Goal: Information Seeking & Learning: Learn about a topic

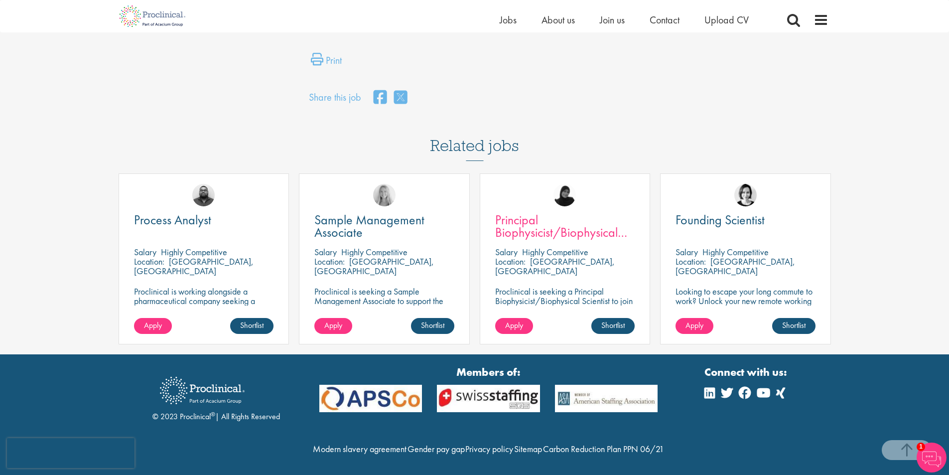
scroll to position [611, 0]
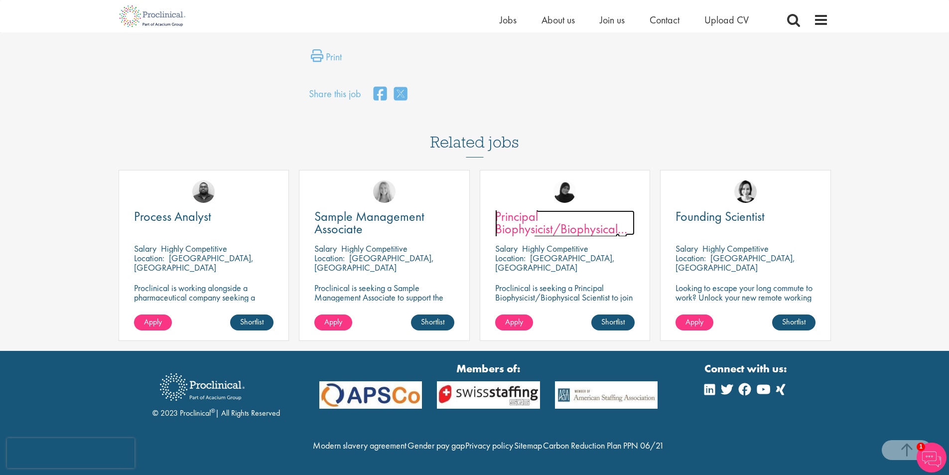
click at [559, 208] on span "Principal Biophysicist/Biophysical Scientist" at bounding box center [561, 229] width 132 height 42
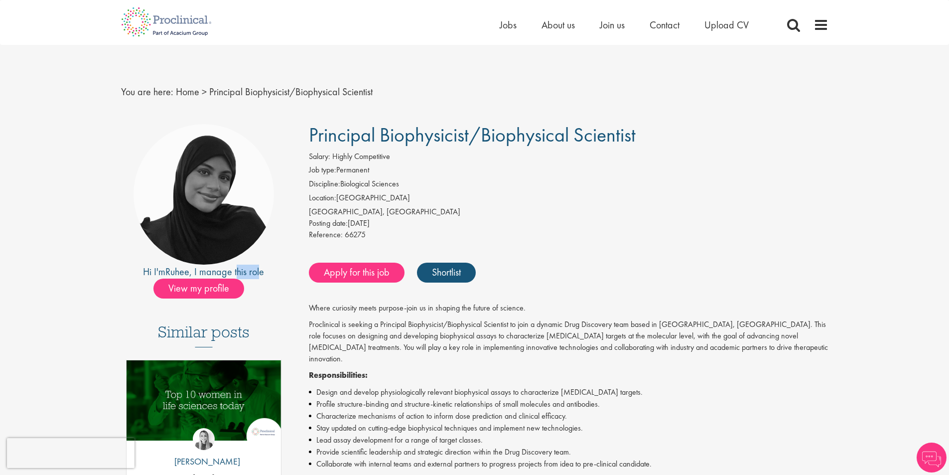
drag, startPoint x: 239, startPoint y: 272, endPoint x: 260, endPoint y: 272, distance: 20.9
click at [260, 272] on div "Hi I'm Ruhee , I manage this role" at bounding box center [204, 271] width 166 height 14
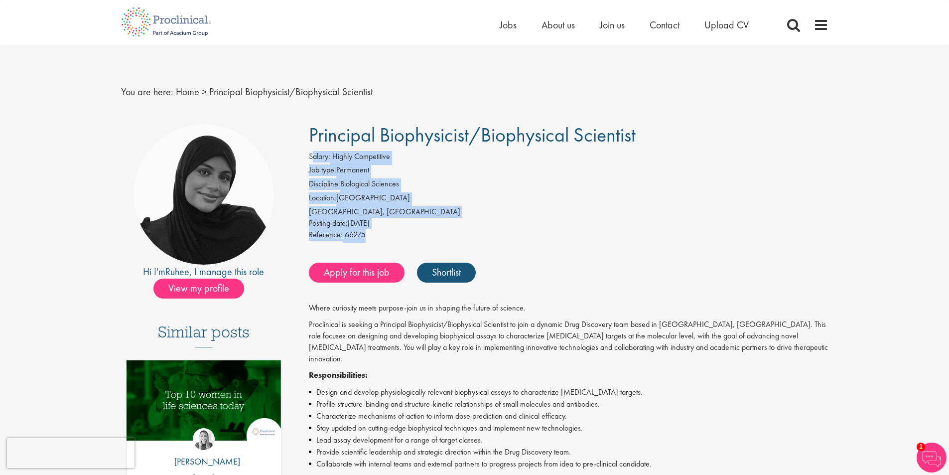
drag, startPoint x: 312, startPoint y: 156, endPoint x: 416, endPoint y: 234, distance: 129.5
click at [416, 234] on div "Salary: Highly Competitive Job type: Permanent Discipline: Biological Sciences …" at bounding box center [568, 197] width 534 height 92
click at [416, 234] on div "Reference: 66275" at bounding box center [568, 236] width 519 height 14
drag, startPoint x: 398, startPoint y: 236, endPoint x: 323, endPoint y: 209, distance: 79.4
click at [323, 209] on div "Salary: Highly Competitive Job type: Permanent Discipline: Biological Sciences …" at bounding box center [568, 197] width 534 height 92
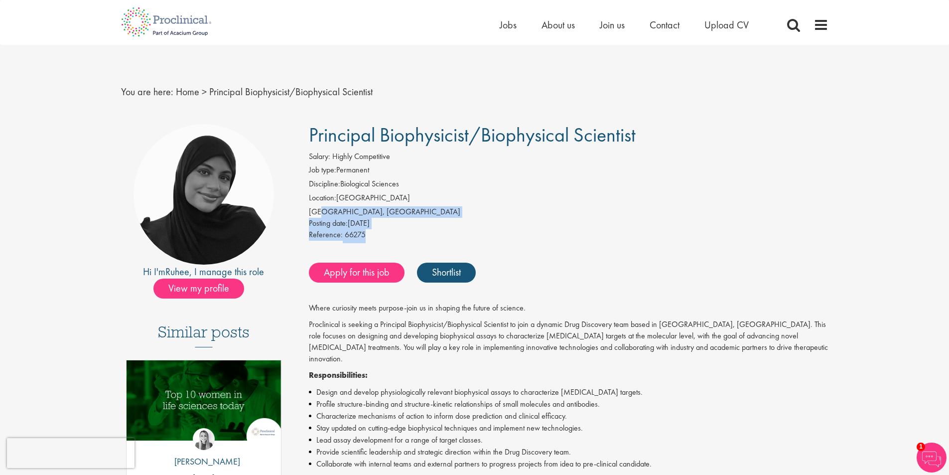
click at [323, 209] on div "[GEOGRAPHIC_DATA], [GEOGRAPHIC_DATA]" at bounding box center [568, 211] width 519 height 11
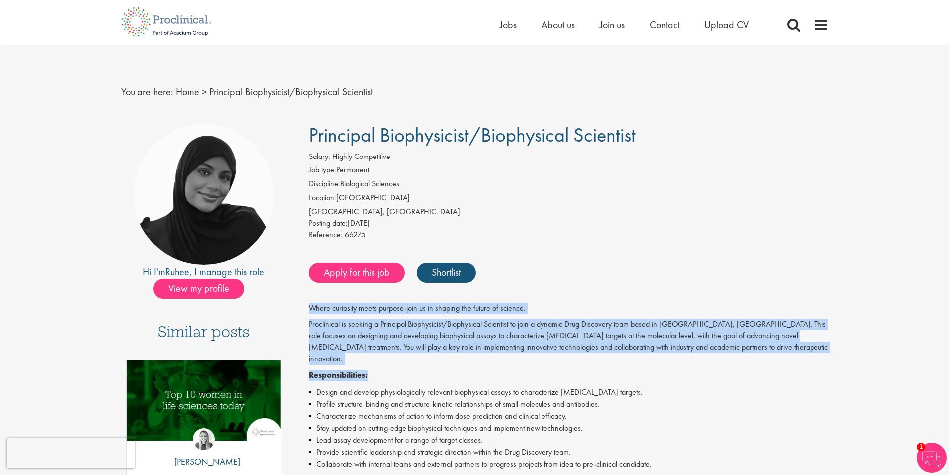
drag, startPoint x: 302, startPoint y: 306, endPoint x: 576, endPoint y: 359, distance: 278.4
click at [576, 370] on p "Responsibilities:" at bounding box center [568, 375] width 519 height 11
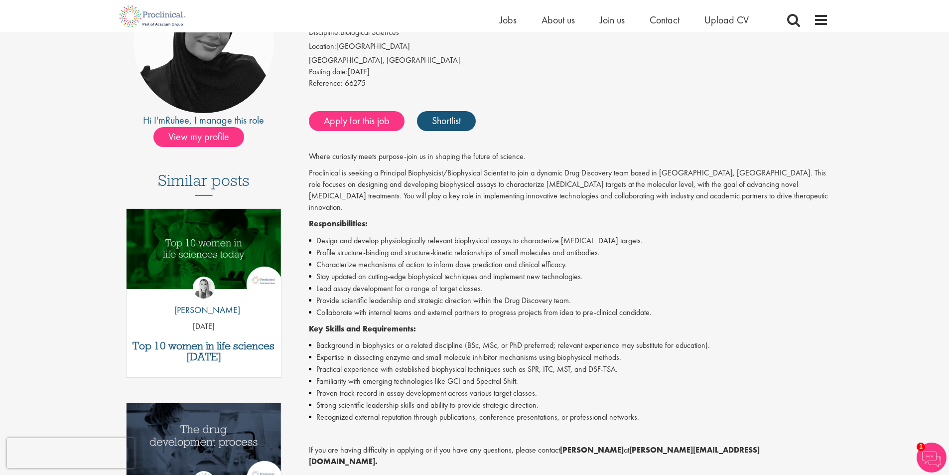
scroll to position [149, 0]
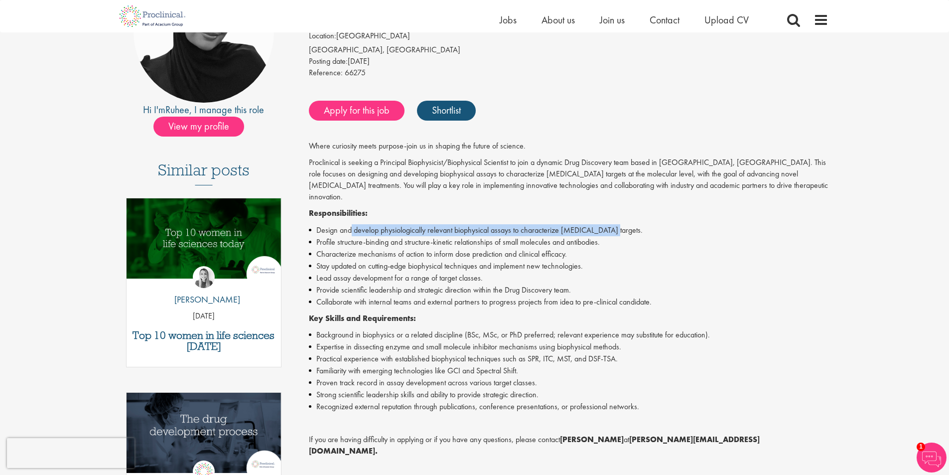
drag, startPoint x: 350, startPoint y: 223, endPoint x: 607, endPoint y: 220, distance: 257.5
click at [607, 224] on li "Design and develop physiologically relevant biophysical assays to characterize …" at bounding box center [568, 230] width 519 height 12
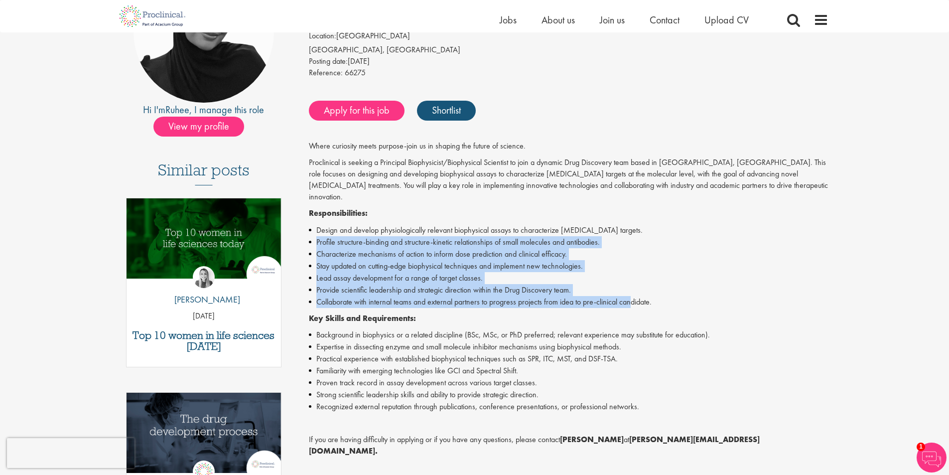
drag, startPoint x: 307, startPoint y: 231, endPoint x: 630, endPoint y: 293, distance: 329.1
click at [630, 293] on div "Principal Biophysicist/Biophysical Scientist Salary: Highly Competitive Job typ…" at bounding box center [565, 333] width 542 height 742
click at [630, 296] on li "Collaborate with internal teams and external partners to progress projects from…" at bounding box center [568, 302] width 519 height 12
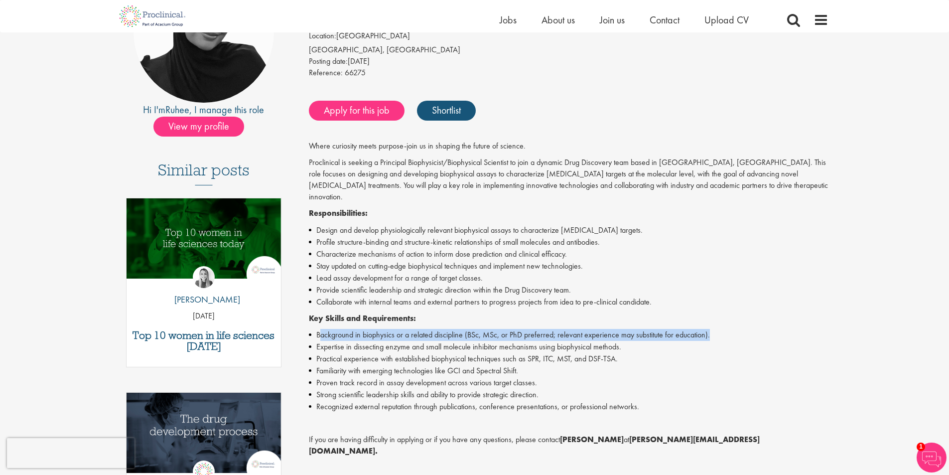
drag, startPoint x: 319, startPoint y: 327, endPoint x: 712, endPoint y: 329, distance: 392.9
click at [712, 329] on li "Background in biophysics or a related discipline (BSc, MSc, or PhD preferred; r…" at bounding box center [568, 335] width 519 height 12
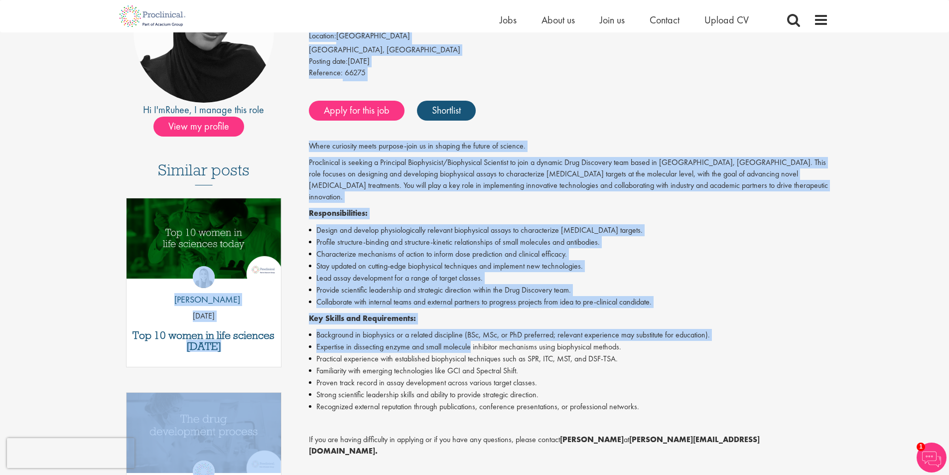
drag, startPoint x: 293, startPoint y: 336, endPoint x: 472, endPoint y: 334, distance: 178.8
click at [472, 334] on div "Hi I'm Ruhee , I manage this role View my profile Similar posts Top 10 women in…" at bounding box center [475, 333] width 722 height 742
click at [472, 341] on li "Expertise in dissecting enzyme and small molecule inhibitor mechanisms using bi…" at bounding box center [568, 347] width 519 height 12
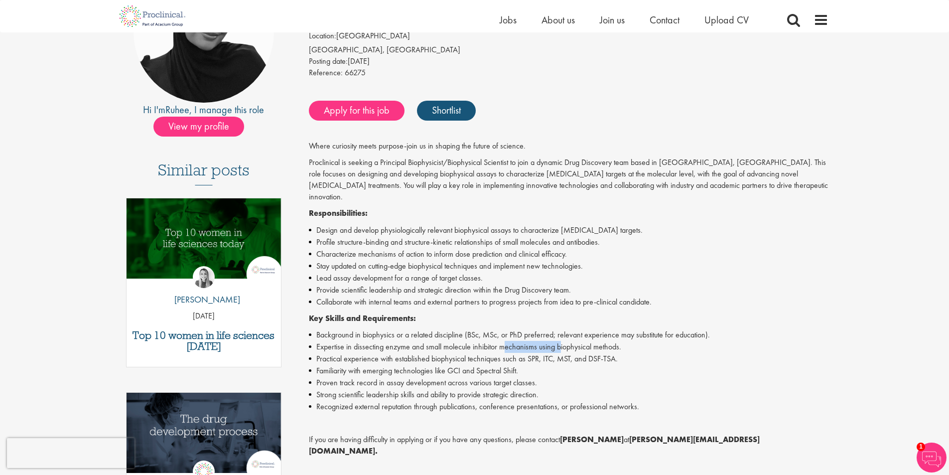
drag, startPoint x: 514, startPoint y: 333, endPoint x: 585, endPoint y: 332, distance: 70.7
click at [583, 341] on li "Expertise in dissecting enzyme and small molecule inhibitor mechanisms using bi…" at bounding box center [568, 347] width 519 height 12
click at [586, 341] on li "Expertise in dissecting enzyme and small molecule inhibitor mechanisms using bi…" at bounding box center [568, 347] width 519 height 12
drag, startPoint x: 317, startPoint y: 352, endPoint x: 628, endPoint y: 352, distance: 311.2
click at [628, 353] on li "Practical experience with established biophysical techniques such as SPR, ITC, …" at bounding box center [568, 359] width 519 height 12
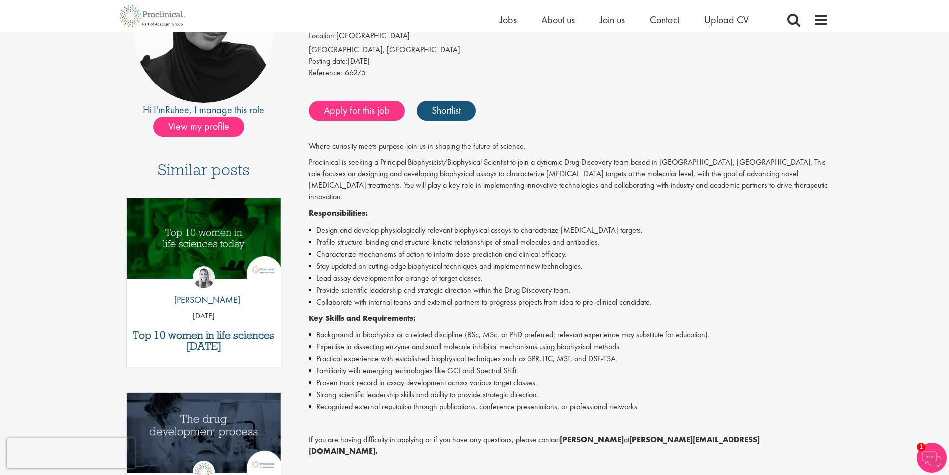
click at [443, 365] on li "Familiarity with emerging technologies like GCI and Spectral Shift." at bounding box center [568, 371] width 519 height 12
drag, startPoint x: 319, startPoint y: 362, endPoint x: 526, endPoint y: 365, distance: 207.2
click at [526, 365] on li "Familiarity with emerging technologies like GCI and Spectral Shift." at bounding box center [568, 371] width 519 height 12
click at [511, 365] on li "Familiarity with emerging technologies like GCI and Spectral Shift." at bounding box center [568, 371] width 519 height 12
drag, startPoint x: 327, startPoint y: 377, endPoint x: 476, endPoint y: 372, distance: 149.0
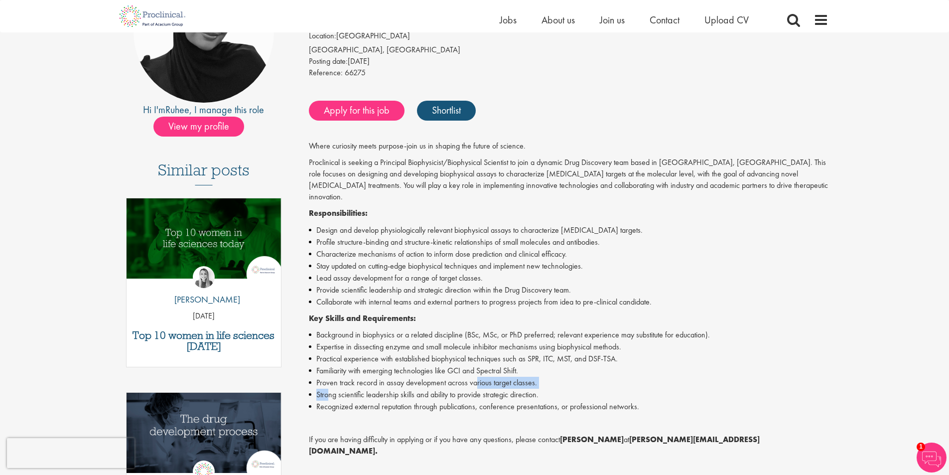
click at [476, 372] on ul "Background in biophysics or a related discipline (BSc, MSc, or PhD preferred; r…" at bounding box center [568, 371] width 519 height 84
click at [476, 376] on li "Proven track record in assay development across various target classes." at bounding box center [568, 382] width 519 height 12
drag, startPoint x: 339, startPoint y: 381, endPoint x: 426, endPoint y: 384, distance: 87.2
click at [425, 388] on li "Strong scientific leadership skills and ability to provide strategic direction." at bounding box center [568, 394] width 519 height 12
click at [426, 388] on li "Strong scientific leadership skills and ability to provide strategic direction." at bounding box center [568, 394] width 519 height 12
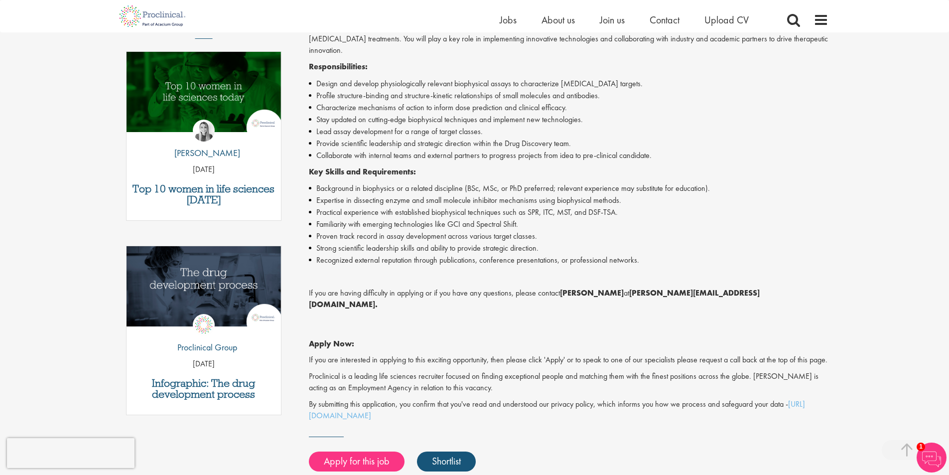
scroll to position [299, 0]
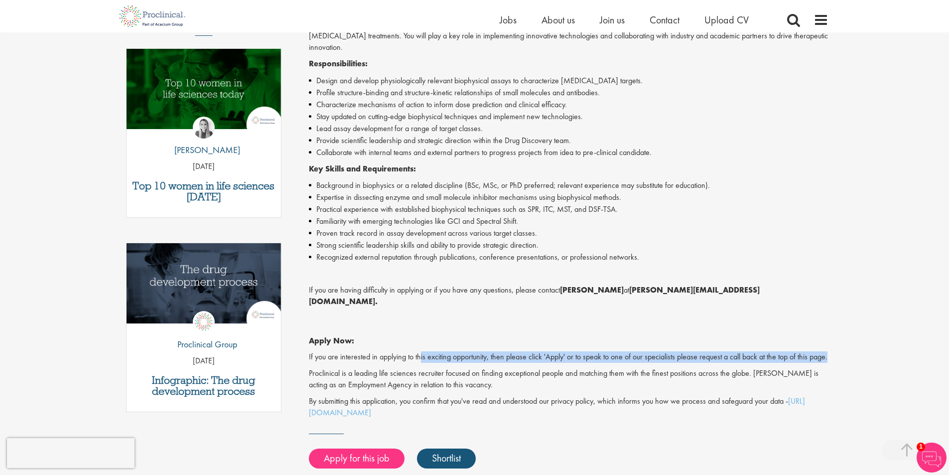
drag, startPoint x: 421, startPoint y: 328, endPoint x: 466, endPoint y: 352, distance: 50.8
click at [466, 352] on div "Where curiosity meets purpose-join us in shaping the future of science. Proclin…" at bounding box center [568, 204] width 519 height 427
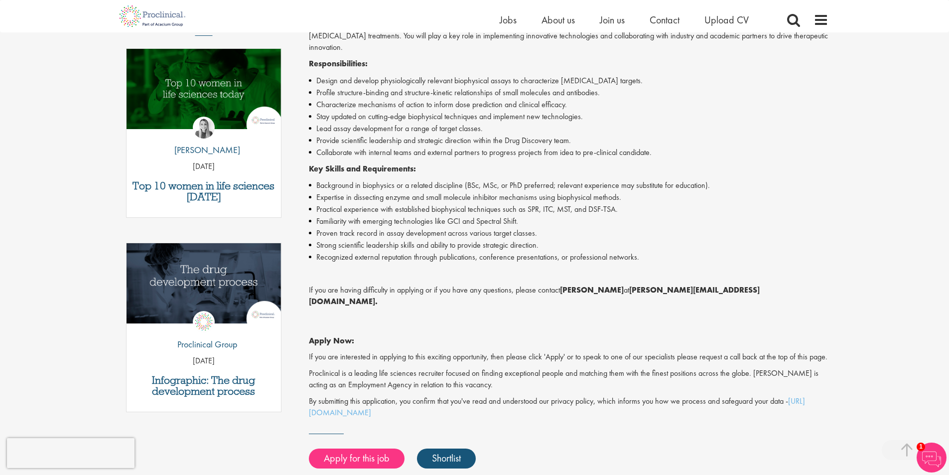
scroll to position [0, 0]
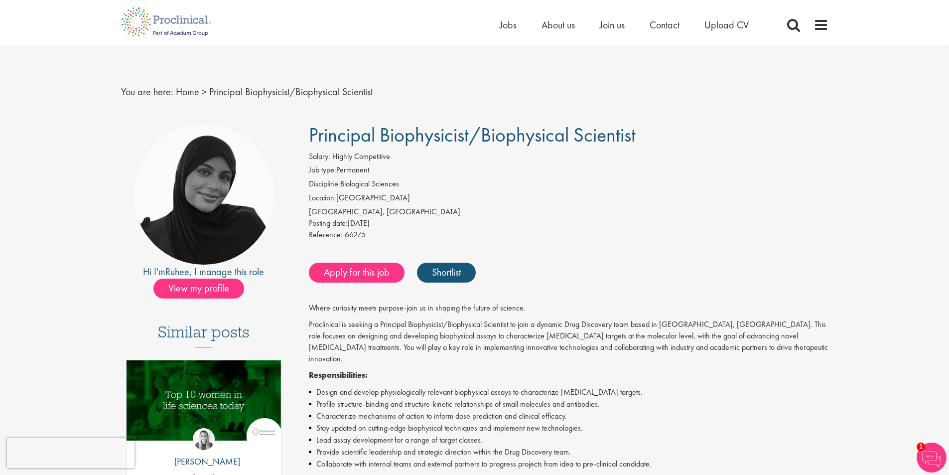
drag, startPoint x: 326, startPoint y: 155, endPoint x: 449, endPoint y: 228, distance: 142.9
click at [449, 228] on div "Salary: Highly Competitive Job type: Permanent Discipline: Biological Sciences …" at bounding box center [568, 197] width 534 height 92
click at [449, 228] on div "Posting date: 10 Jul 2025" at bounding box center [568, 223] width 519 height 11
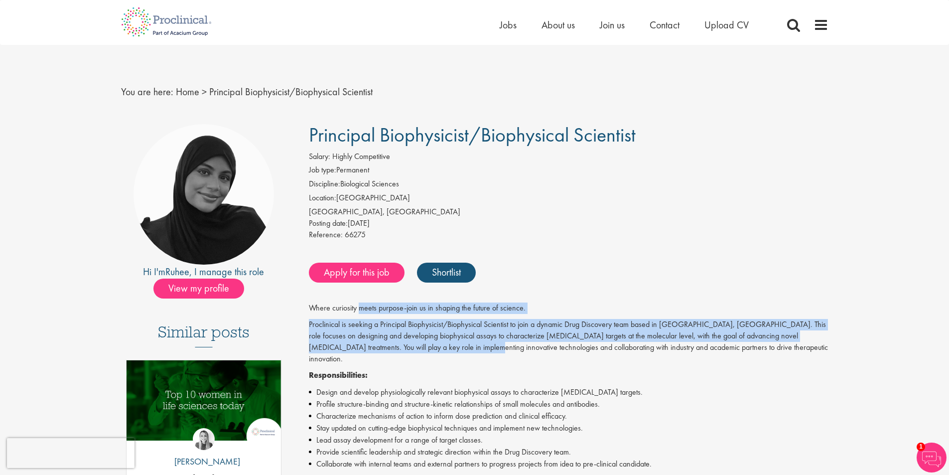
drag, startPoint x: 361, startPoint y: 312, endPoint x: 451, endPoint y: 343, distance: 95.4
click at [451, 343] on p "Proclinical is seeking a Principal Biophysicist/Biophysical Scientist to join a…" at bounding box center [568, 341] width 519 height 45
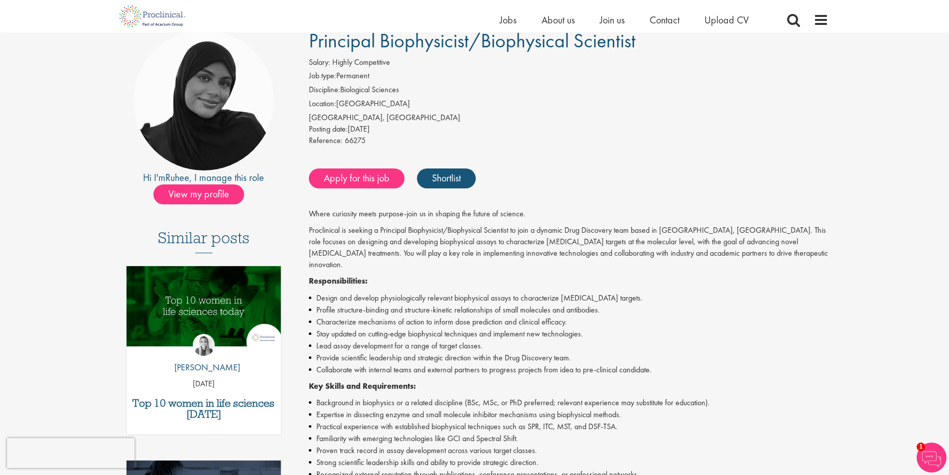
scroll to position [100, 0]
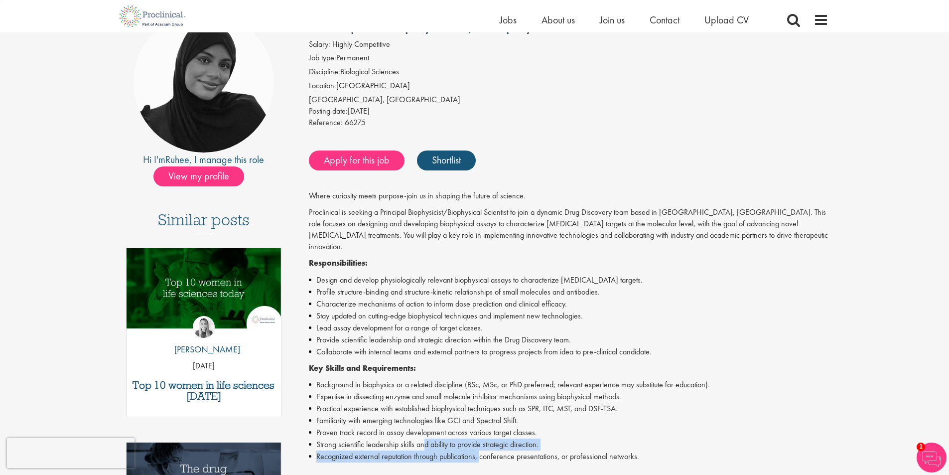
drag, startPoint x: 425, startPoint y: 429, endPoint x: 483, endPoint y: 446, distance: 60.2
click at [483, 446] on ul "Background in biophysics or a related discipline (BSc, MSc, or PhD preferred; r…" at bounding box center [568, 420] width 519 height 84
click at [483, 450] on li "Recognized external reputation through publications, conference presentations, …" at bounding box center [568, 456] width 519 height 12
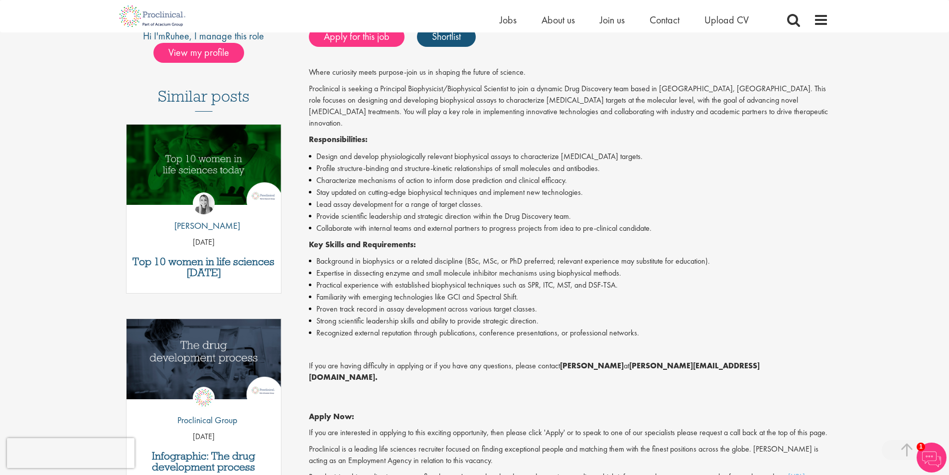
scroll to position [299, 0]
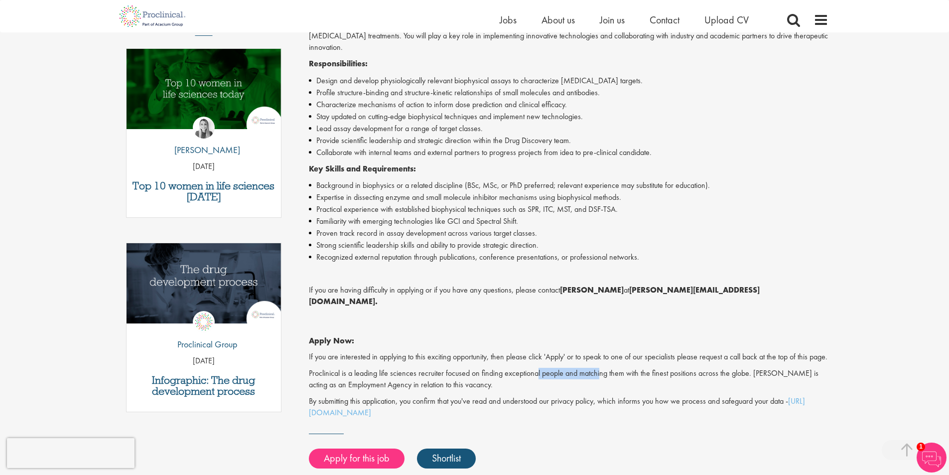
drag, startPoint x: 538, startPoint y: 364, endPoint x: 611, endPoint y: 365, distance: 72.7
click at [610, 368] on p "Proclinical is a leading life sciences recruiter focused on finding exceptional…" at bounding box center [568, 379] width 519 height 23
click at [611, 368] on p "Proclinical is a leading life sciences recruiter focused on finding exceptional…" at bounding box center [568, 379] width 519 height 23
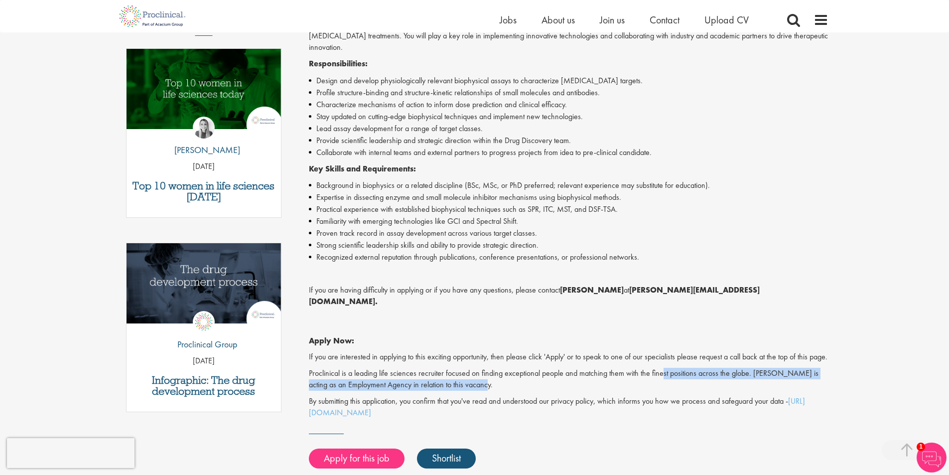
drag, startPoint x: 728, startPoint y: 369, endPoint x: 733, endPoint y: 369, distance: 5.5
click at [733, 369] on p "Proclinical is a leading life sciences recruiter focused on finding exceptional…" at bounding box center [568, 379] width 519 height 23
drag, startPoint x: 381, startPoint y: 373, endPoint x: 464, endPoint y: 378, distance: 83.3
click at [464, 378] on p "Proclinical is a leading life sciences recruiter focused on finding exceptional…" at bounding box center [568, 379] width 519 height 23
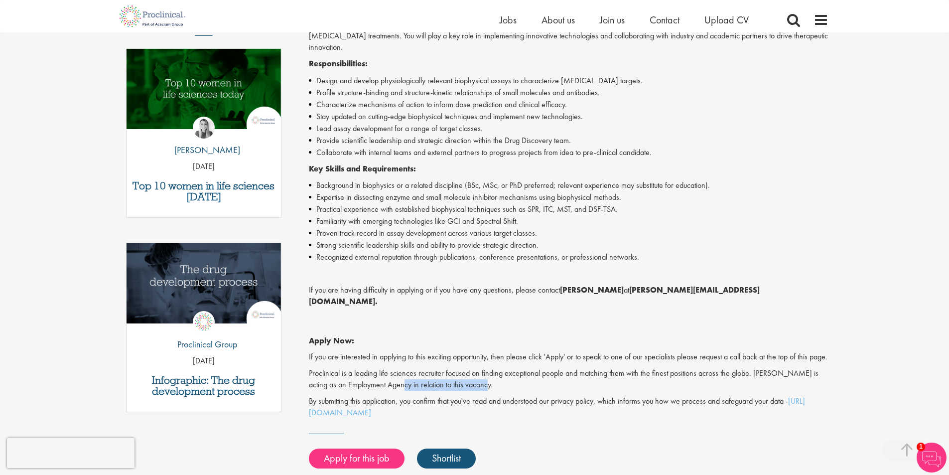
click at [464, 378] on p "Proclinical is a leading life sciences recruiter focused on finding exceptional…" at bounding box center [568, 379] width 519 height 23
click at [505, 395] on p "By submitting this application, you confirm that you've read and understood our…" at bounding box center [568, 406] width 519 height 23
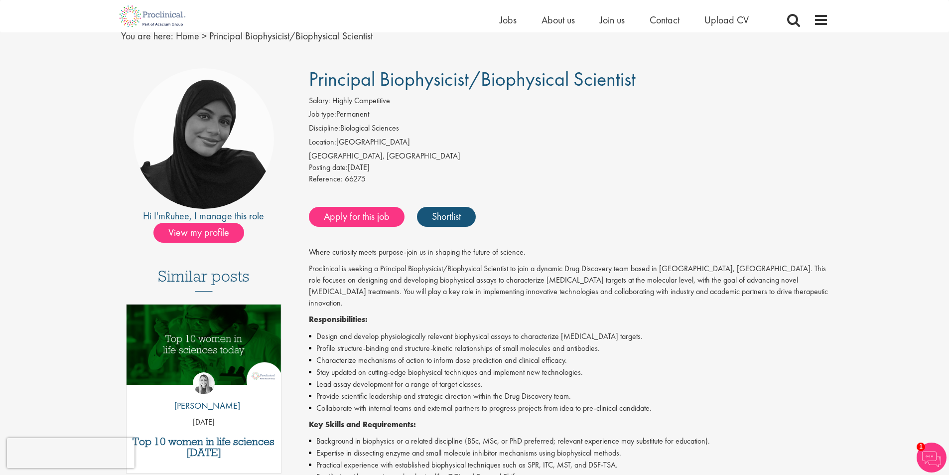
scroll to position [0, 0]
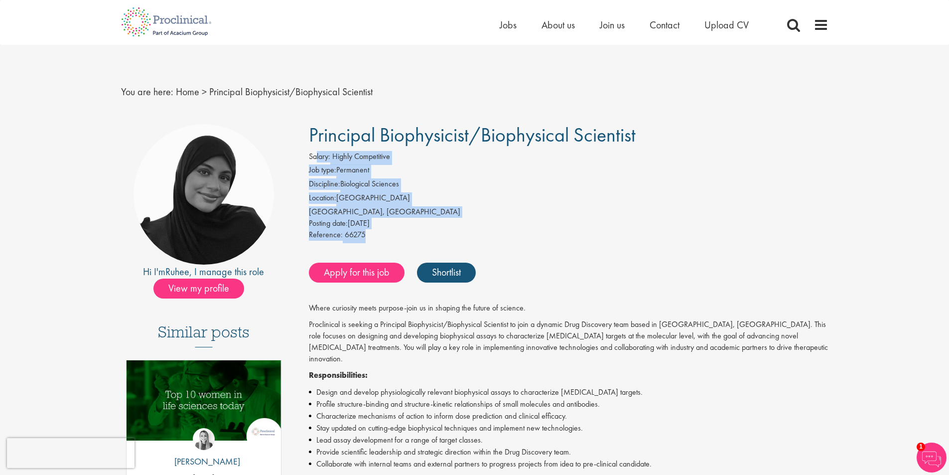
drag, startPoint x: 316, startPoint y: 152, endPoint x: 412, endPoint y: 230, distance: 123.3
click at [412, 230] on div "Salary: Highly Competitive Job type: Permanent Discipline: Biological Sciences …" at bounding box center [568, 197] width 534 height 92
click at [412, 230] on div "Reference: 66275" at bounding box center [568, 236] width 519 height 14
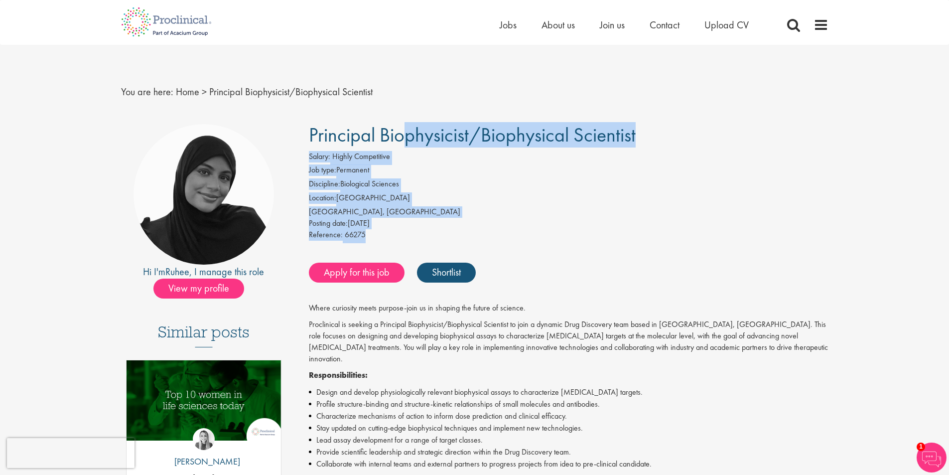
drag, startPoint x: 387, startPoint y: 234, endPoint x: 309, endPoint y: 130, distance: 129.5
click at [309, 130] on span "Principal Biophysicist/Biophysical Scientist" at bounding box center [472, 134] width 327 height 25
drag, startPoint x: 310, startPoint y: 130, endPoint x: 428, endPoint y: 187, distance: 131.2
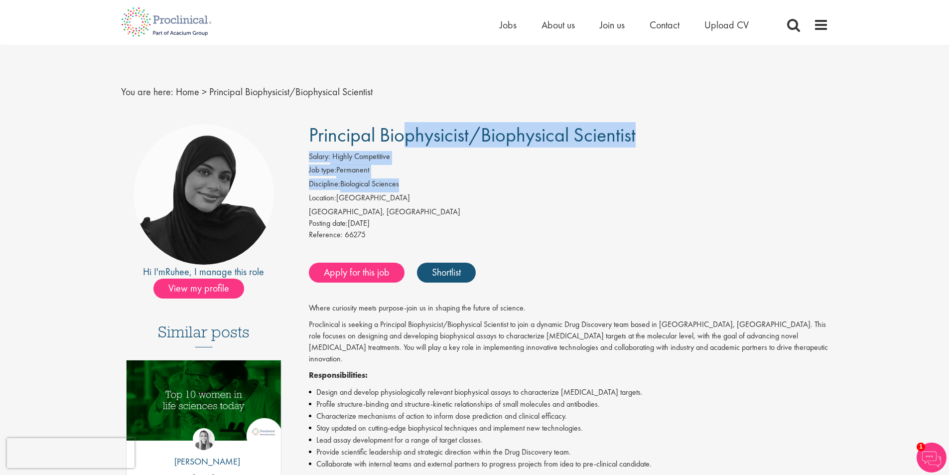
click at [428, 187] on li "Discipline: Biological Sciences" at bounding box center [568, 185] width 519 height 14
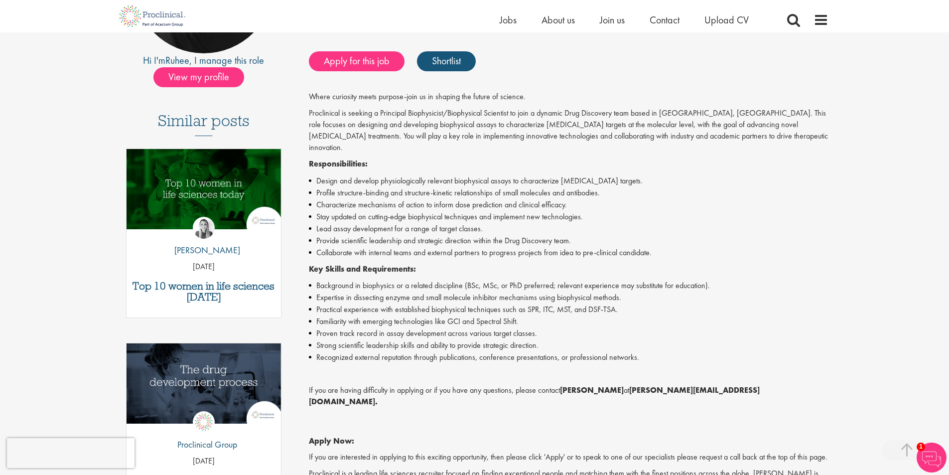
scroll to position [199, 0]
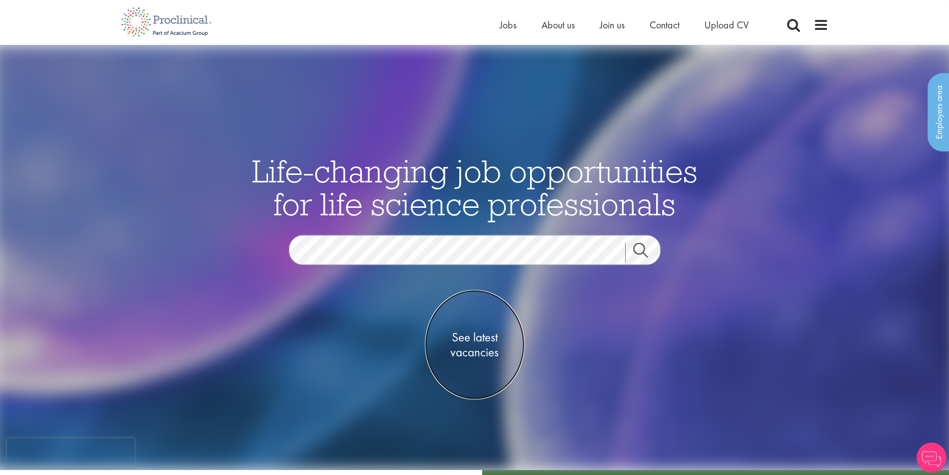
click at [482, 346] on span "See latest vacancies" at bounding box center [475, 345] width 100 height 30
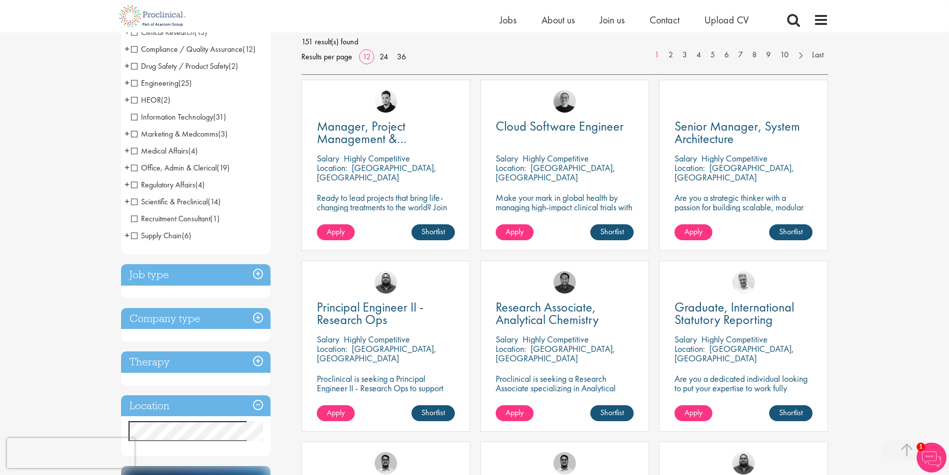
scroll to position [199, 0]
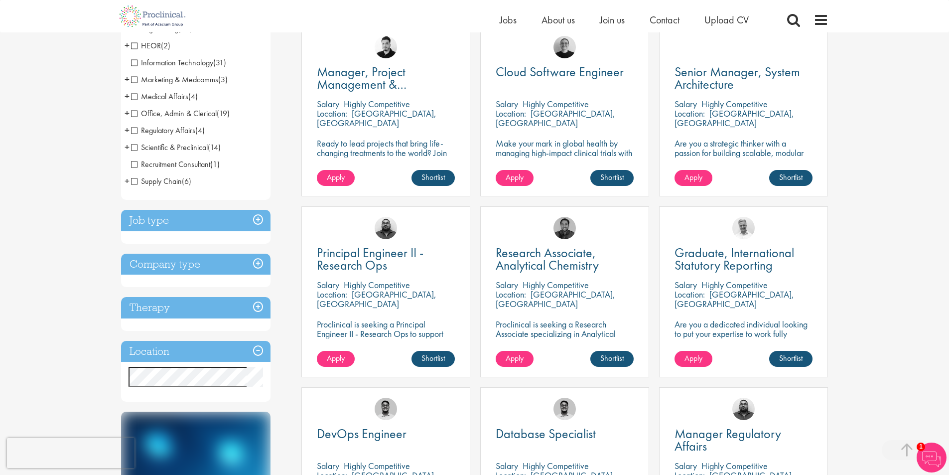
click at [254, 219] on h3 "Job type" at bounding box center [195, 220] width 149 height 21
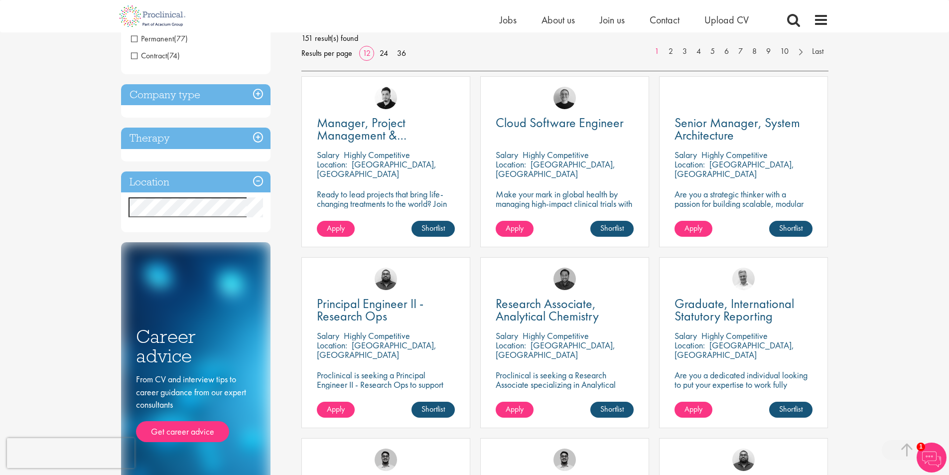
scroll to position [0, 0]
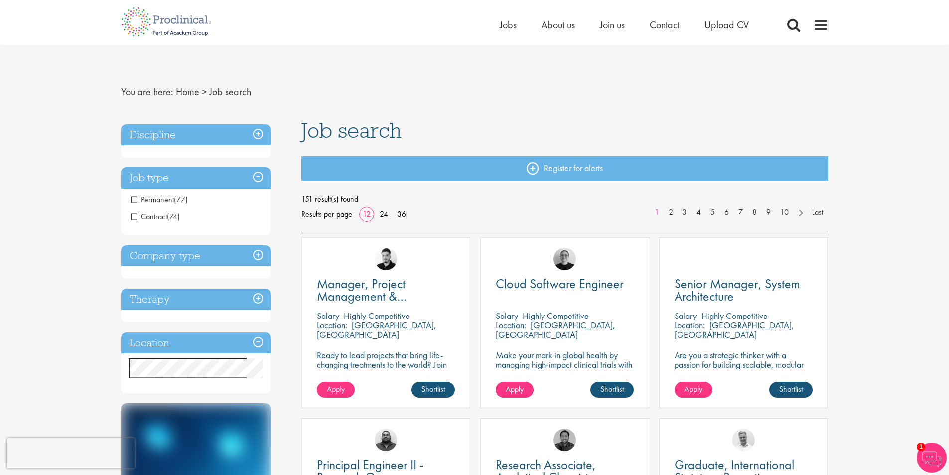
click at [172, 195] on span "Permanent" at bounding box center [152, 199] width 43 height 10
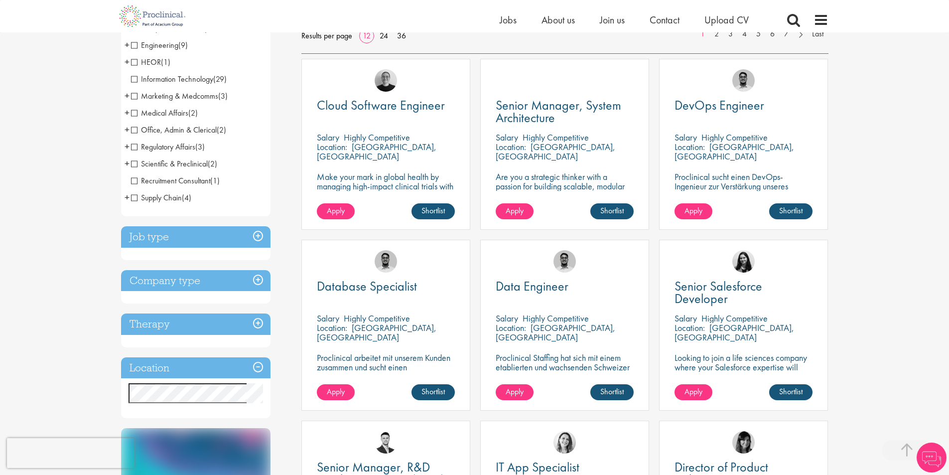
scroll to position [199, 0]
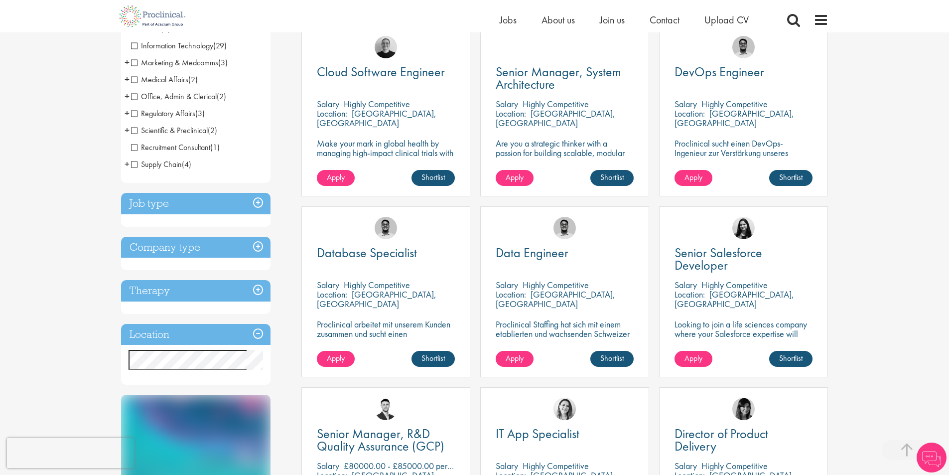
click at [207, 293] on h3 "Therapy" at bounding box center [195, 290] width 149 height 21
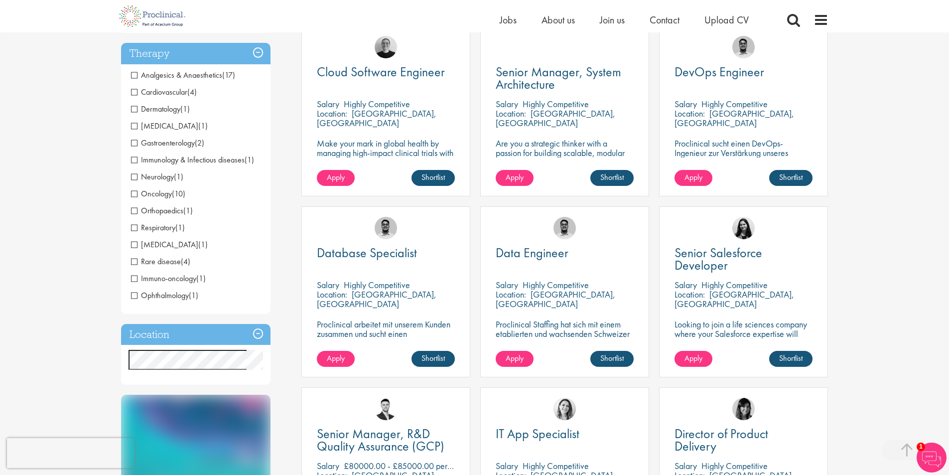
click at [131, 159] on span "Immunology & Infectious diseases" at bounding box center [188, 159] width 114 height 10
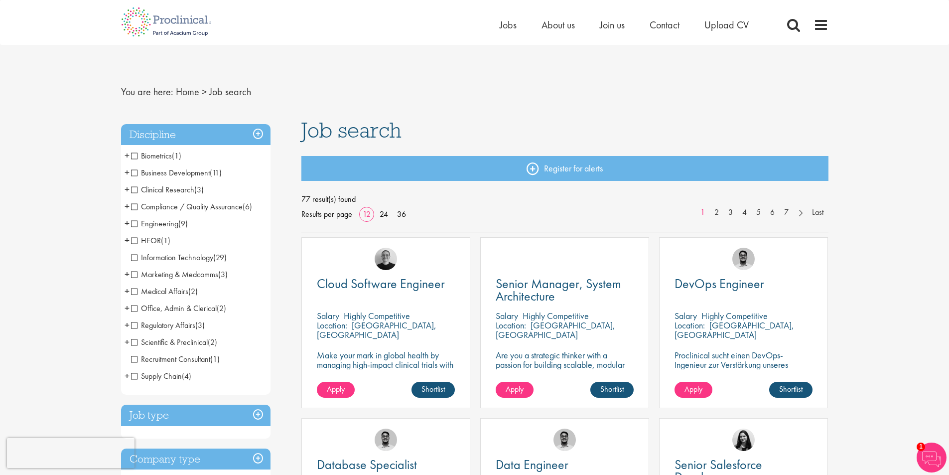
click at [136, 338] on span "Scientific & Preclinical" at bounding box center [169, 342] width 77 height 10
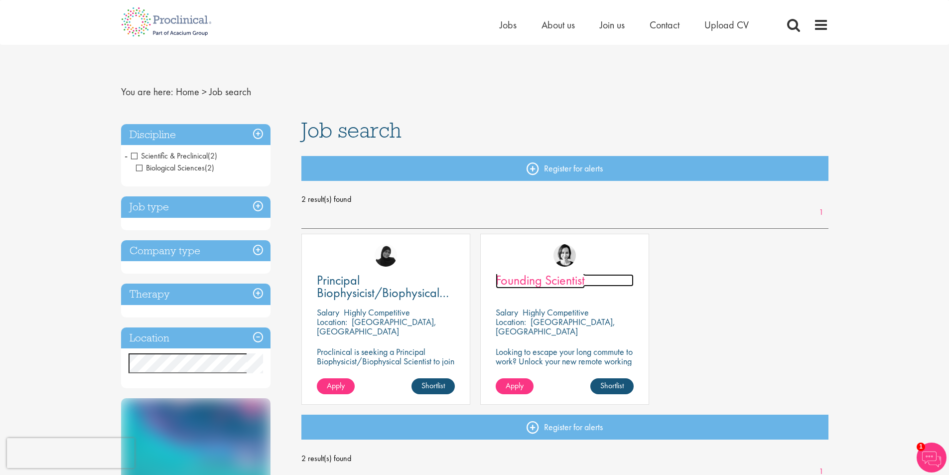
click at [559, 278] on span "Founding Scientist" at bounding box center [540, 279] width 89 height 17
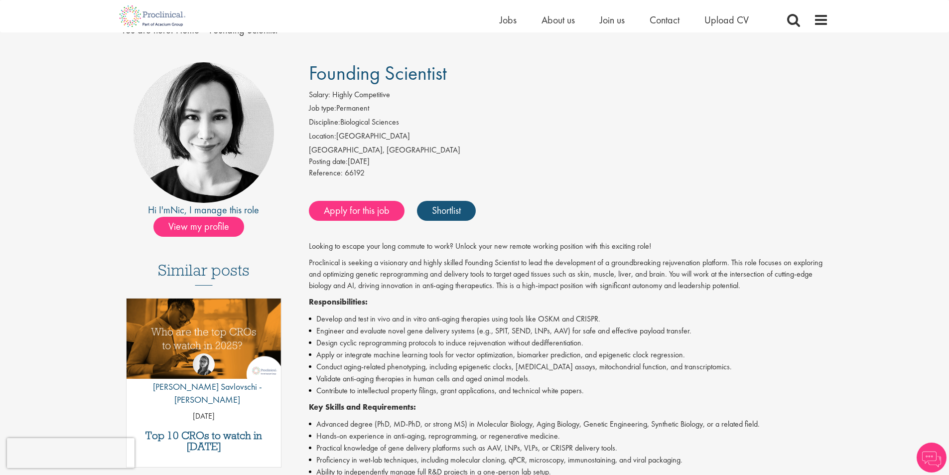
scroll to position [50, 0]
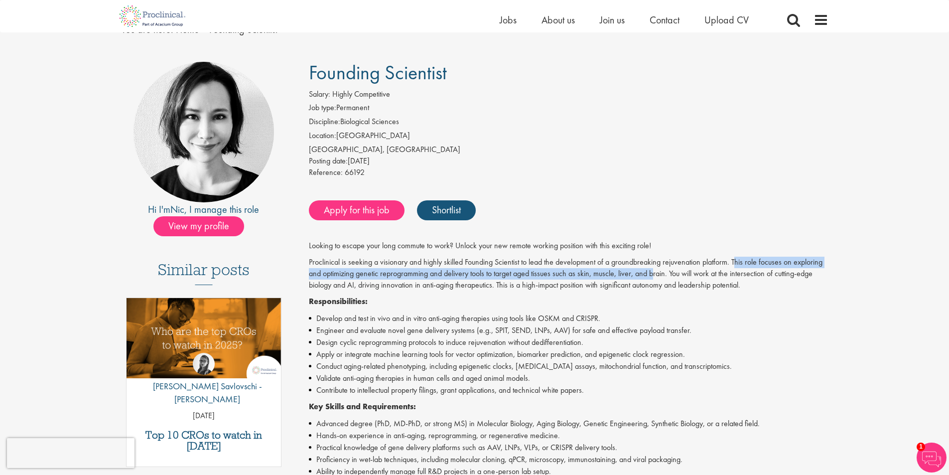
drag, startPoint x: 735, startPoint y: 258, endPoint x: 655, endPoint y: 279, distance: 81.9
click at [655, 279] on p "Proclinical is seeking a visionary and highly skilled Founding Scientist to lea…" at bounding box center [568, 273] width 519 height 34
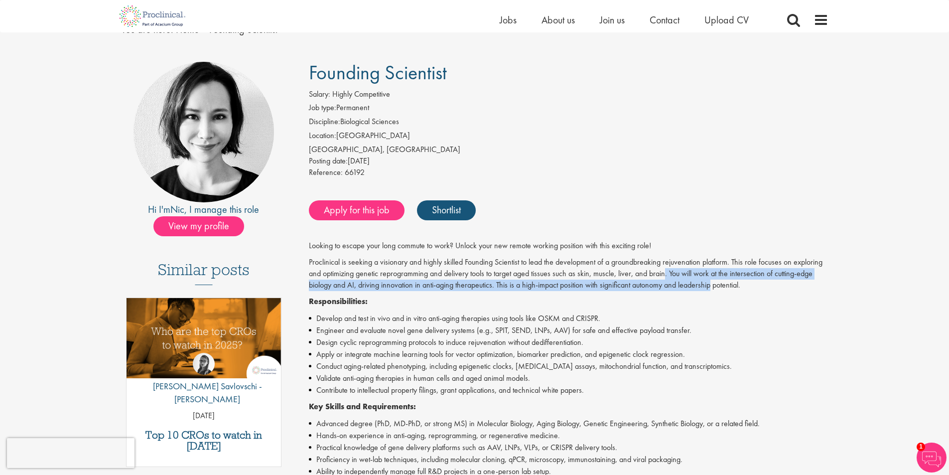
drag, startPoint x: 685, startPoint y: 280, endPoint x: 715, endPoint y: 283, distance: 30.0
click at [715, 283] on p "Proclinical is seeking a visionary and highly skilled Founding Scientist to lea…" at bounding box center [568, 273] width 519 height 34
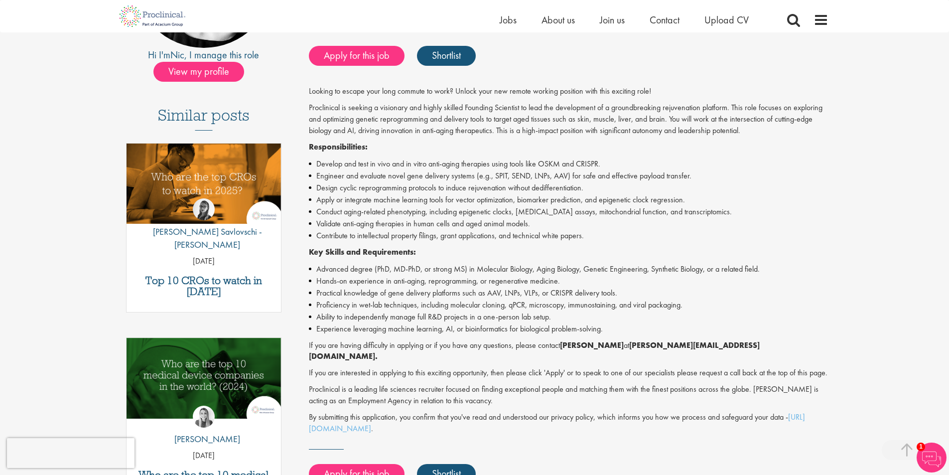
scroll to position [249, 0]
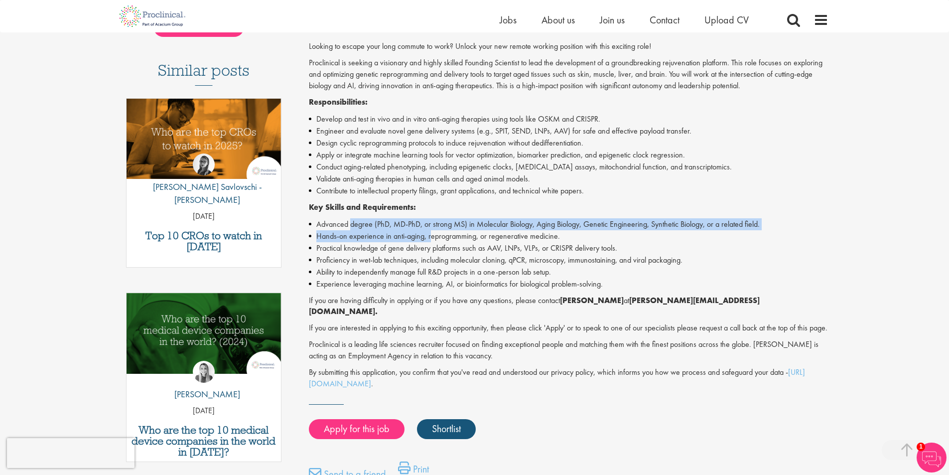
drag, startPoint x: 350, startPoint y: 224, endPoint x: 429, endPoint y: 238, distance: 80.8
click at [429, 238] on ul "Advanced degree (PhD, MD-PhD, or strong MS) in Molecular Biology, Aging Biology…" at bounding box center [568, 254] width 519 height 72
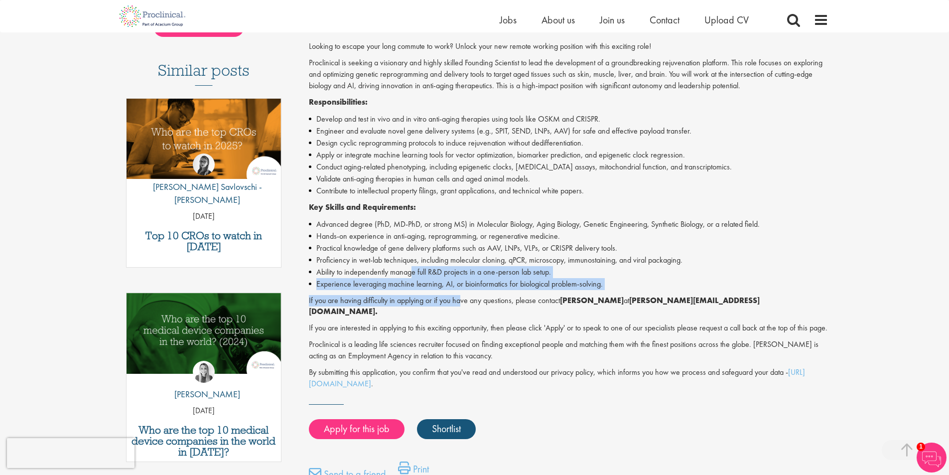
drag, startPoint x: 413, startPoint y: 270, endPoint x: 468, endPoint y: 292, distance: 59.0
click at [465, 291] on div "Looking to escape your long commute to work? Unlock your new remote working pos…" at bounding box center [568, 215] width 519 height 348
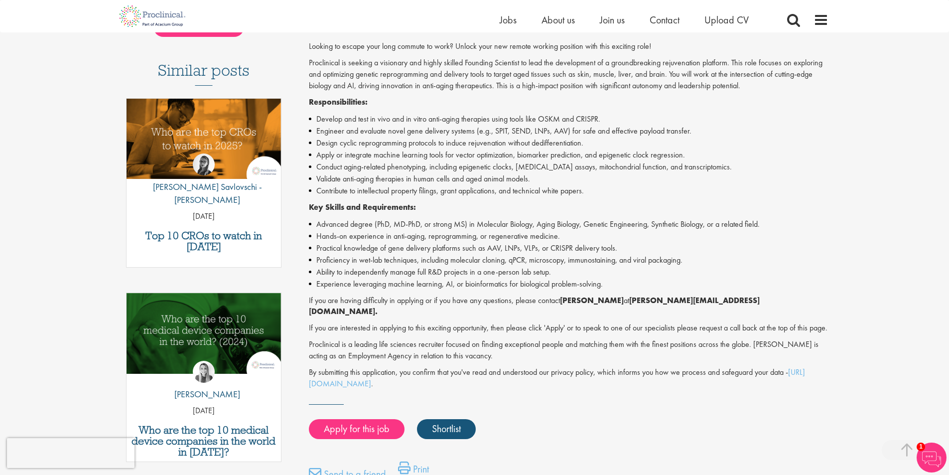
click at [468, 292] on div "Looking to escape your long commute to work? Unlock your new remote working pos…" at bounding box center [568, 215] width 519 height 348
